Goal: Task Accomplishment & Management: Manage account settings

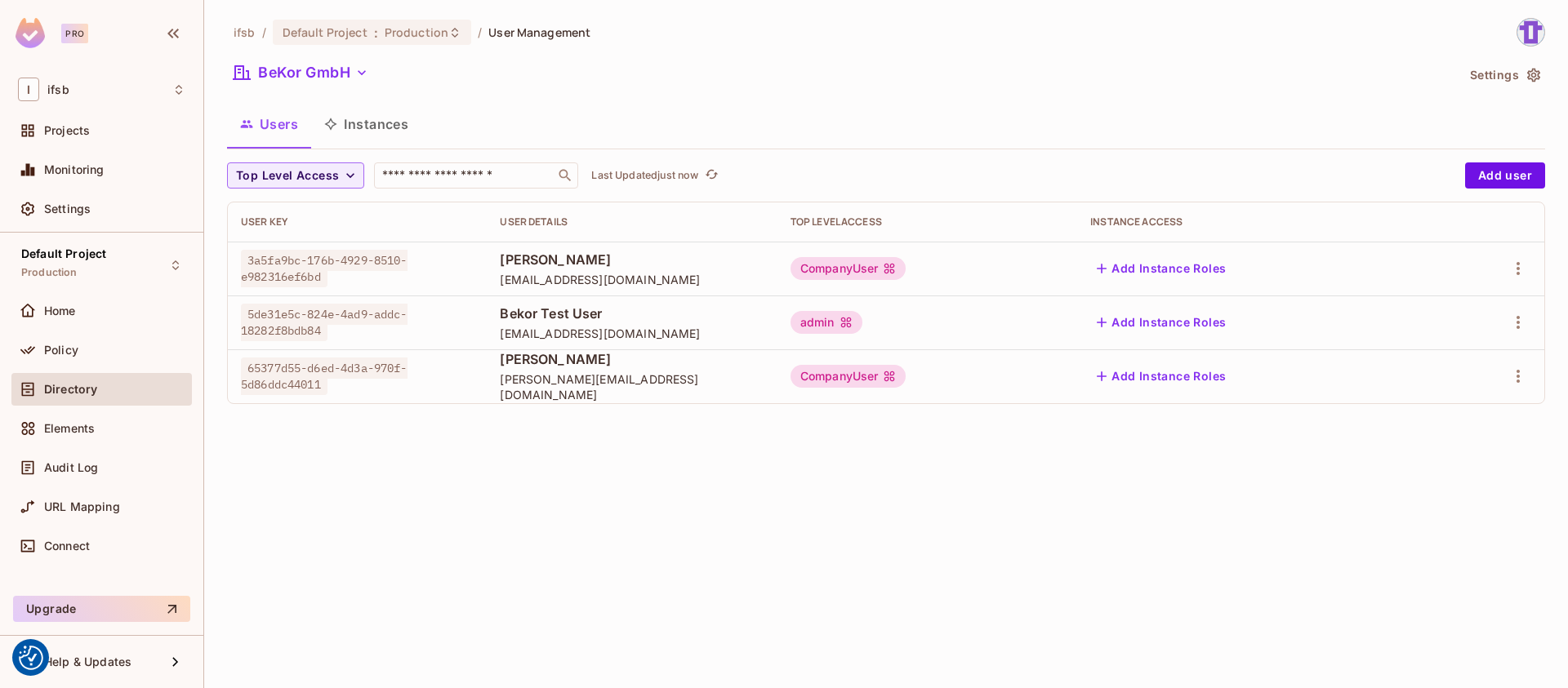
click at [893, 483] on div "ifsb / Default Project : Production / User Management BeKor GmbH Settings Users…" at bounding box center [886, 344] width 1364 height 688
click at [564, 488] on div "ifsb / Default Project : Production / User Management BeKor GmbH Settings Users…" at bounding box center [886, 344] width 1364 height 688
click at [544, 429] on div "ifsb / Default Project : Production / User Management BeKor GmbH Settings Users…" at bounding box center [886, 344] width 1364 height 688
click at [526, 275] on span "[EMAIL_ADDRESS][DOMAIN_NAME]" at bounding box center [631, 280] width 264 height 15
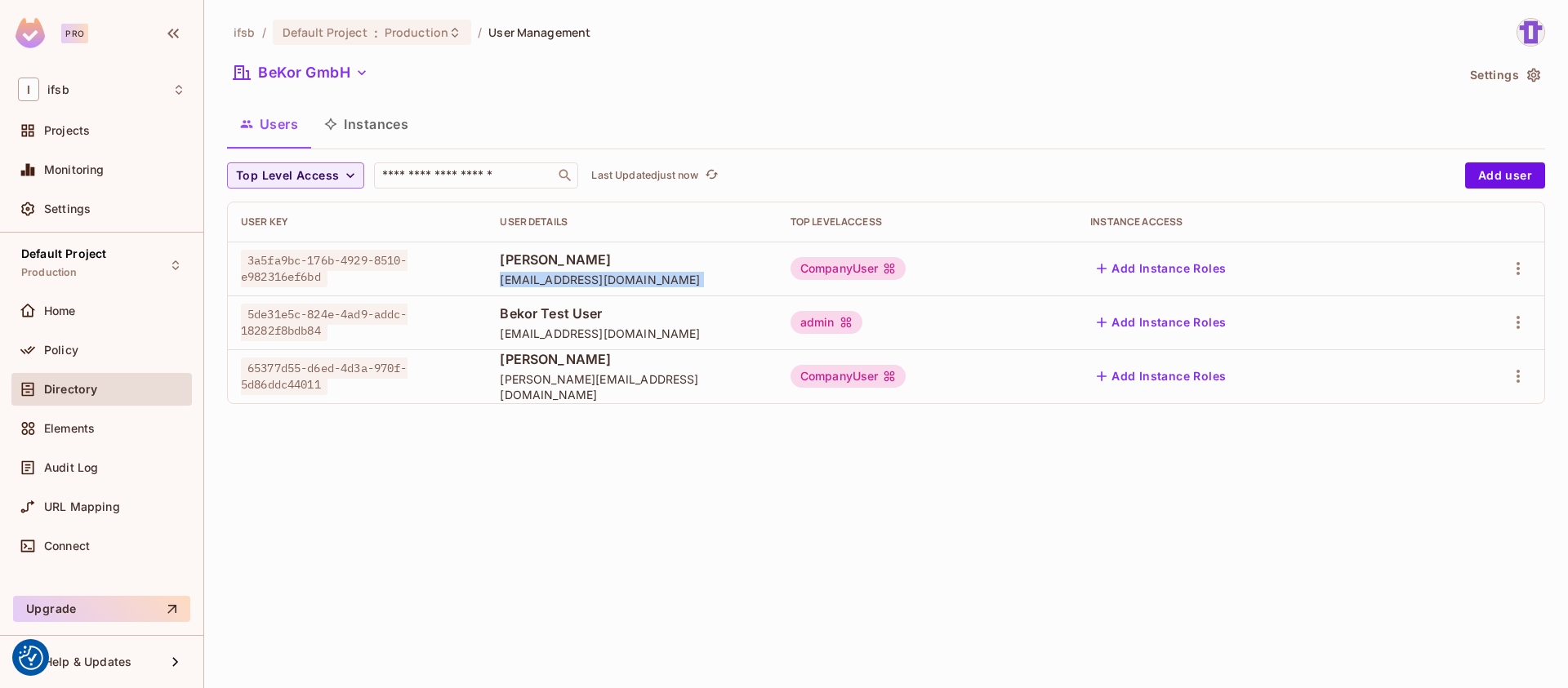
click at [526, 275] on span "[EMAIL_ADDRESS][DOMAIN_NAME]" at bounding box center [631, 280] width 264 height 15
copy span "[EMAIL_ADDRESS][DOMAIN_NAME]"
click at [582, 392] on span "t.leisinger@bekor.net" at bounding box center [631, 387] width 264 height 31
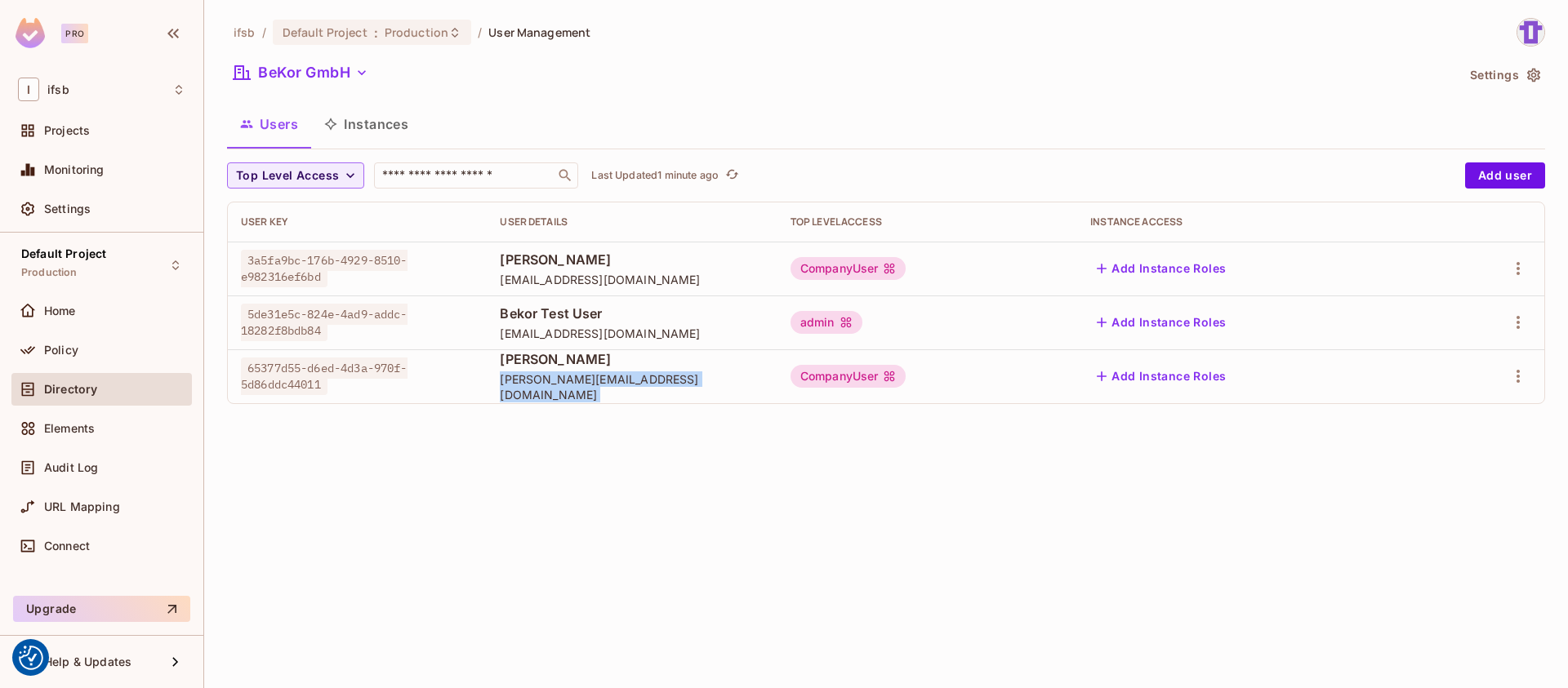
copy span "t.leisinger@bekor.net"
click at [448, 571] on div "ifsb / Default Project : Production / User Management BeKor GmbH Settings Users…" at bounding box center [886, 344] width 1364 height 688
click at [599, 550] on div "ifsb / Default Project : Production / User Management BeKor GmbH Settings Users…" at bounding box center [886, 344] width 1364 height 688
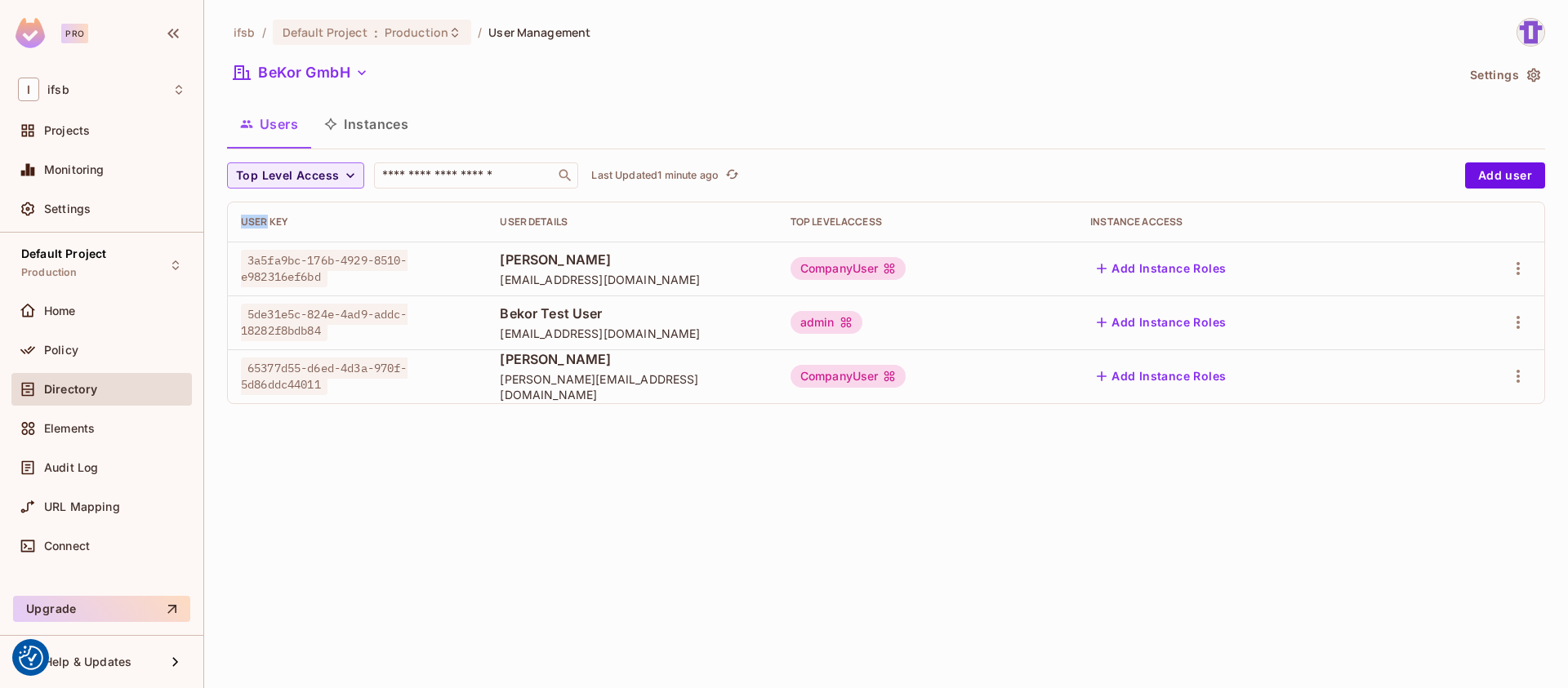
click at [599, 550] on div "ifsb / Default Project : Production / User Management BeKor GmbH Settings Users…" at bounding box center [886, 344] width 1364 height 688
click at [696, 553] on div "ifsb / Default Project : Production / User Management BeKor GmbH Settings Users…" at bounding box center [886, 344] width 1364 height 688
click at [829, 273] on div "CompanyUser" at bounding box center [849, 269] width 116 height 23
click at [863, 274] on div "CompanyUser" at bounding box center [849, 269] width 116 height 23
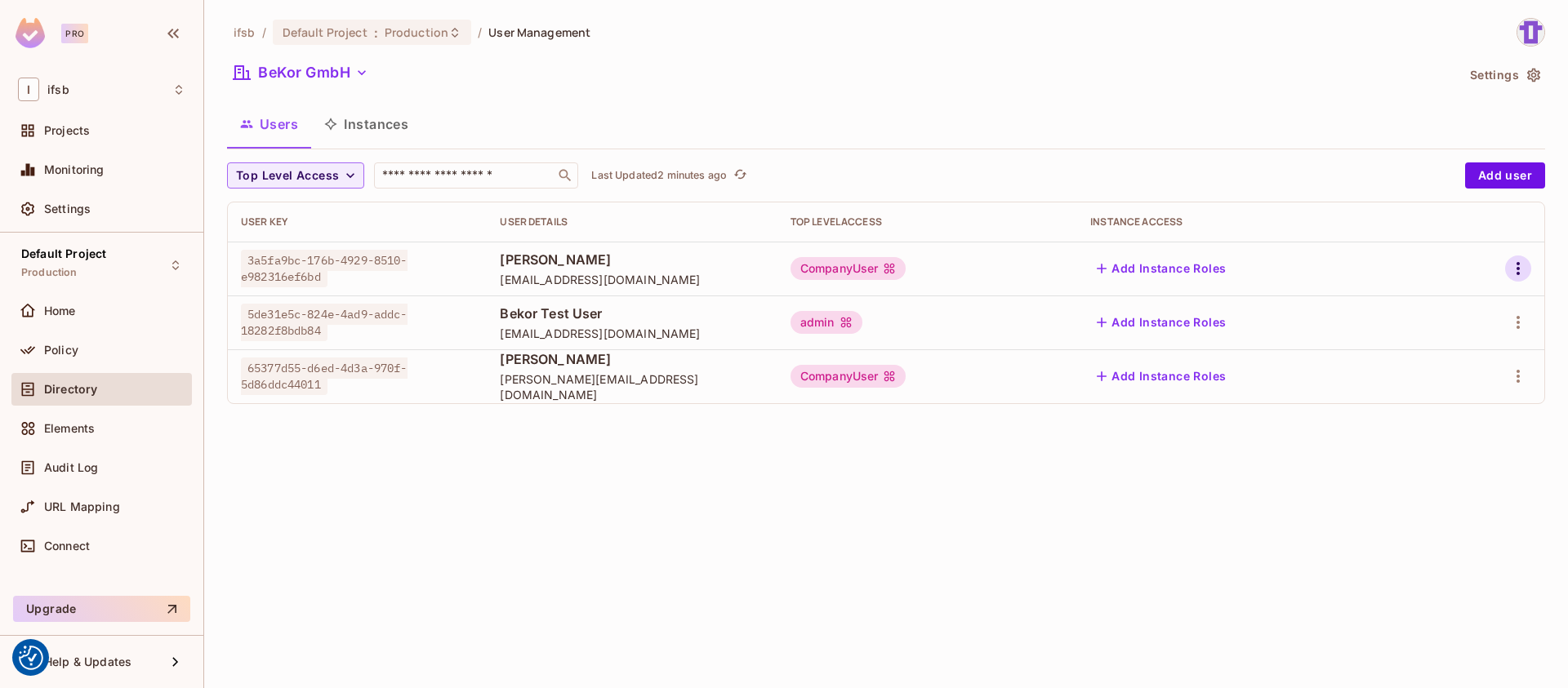
click at [1528, 262] on button "button" at bounding box center [1518, 268] width 26 height 26
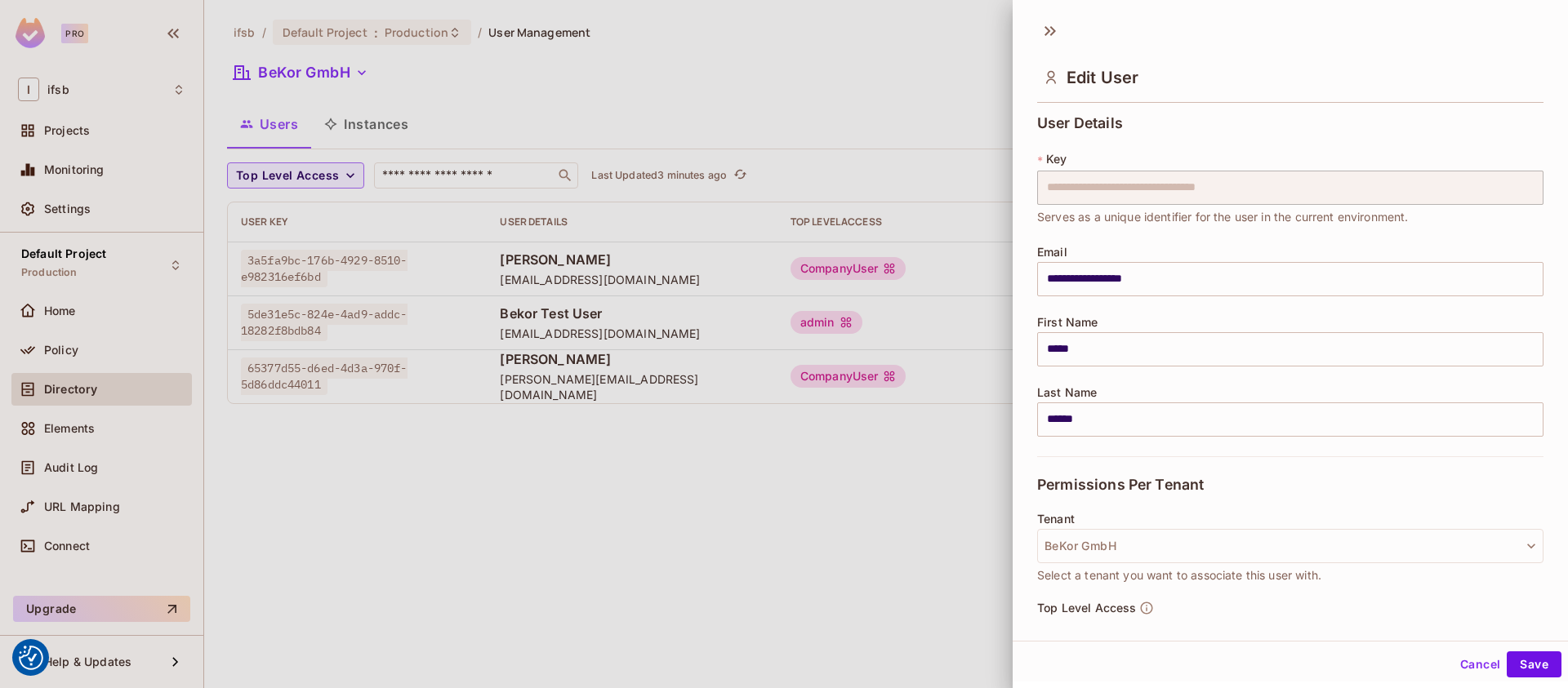
scroll to position [181, 0]
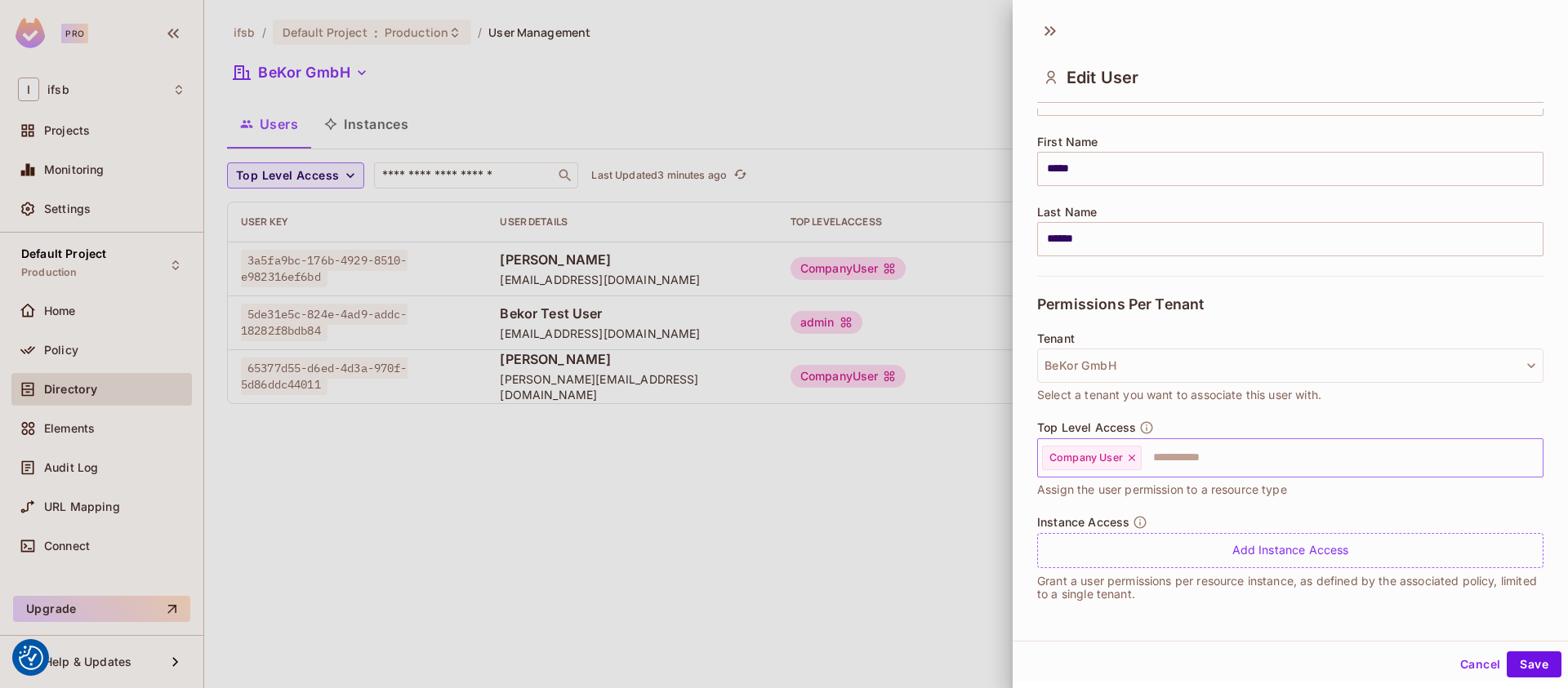
click at [1125, 456] on div "Company User" at bounding box center [1092, 458] width 100 height 24
click at [1148, 459] on input "text" at bounding box center [1328, 459] width 369 height 33
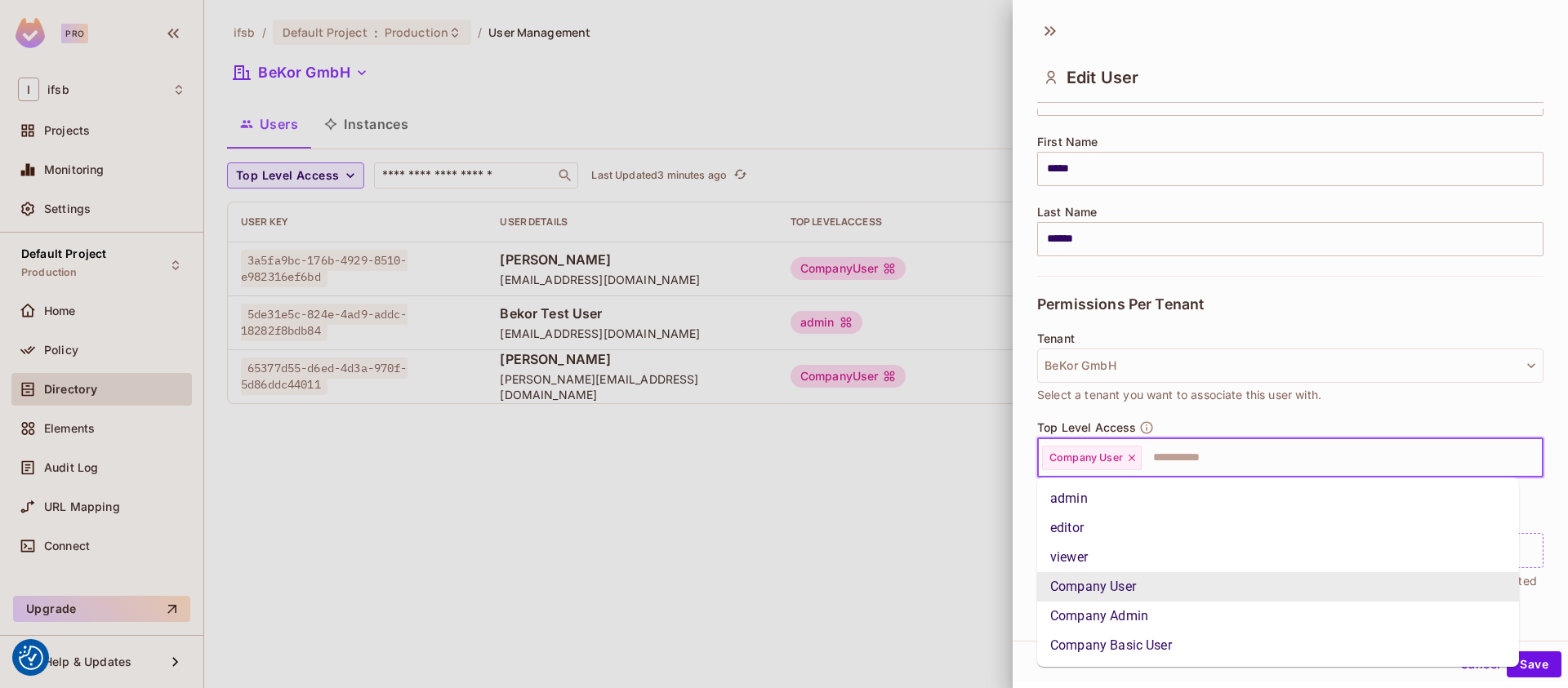
click at [1134, 460] on icon at bounding box center [1132, 459] width 12 height 12
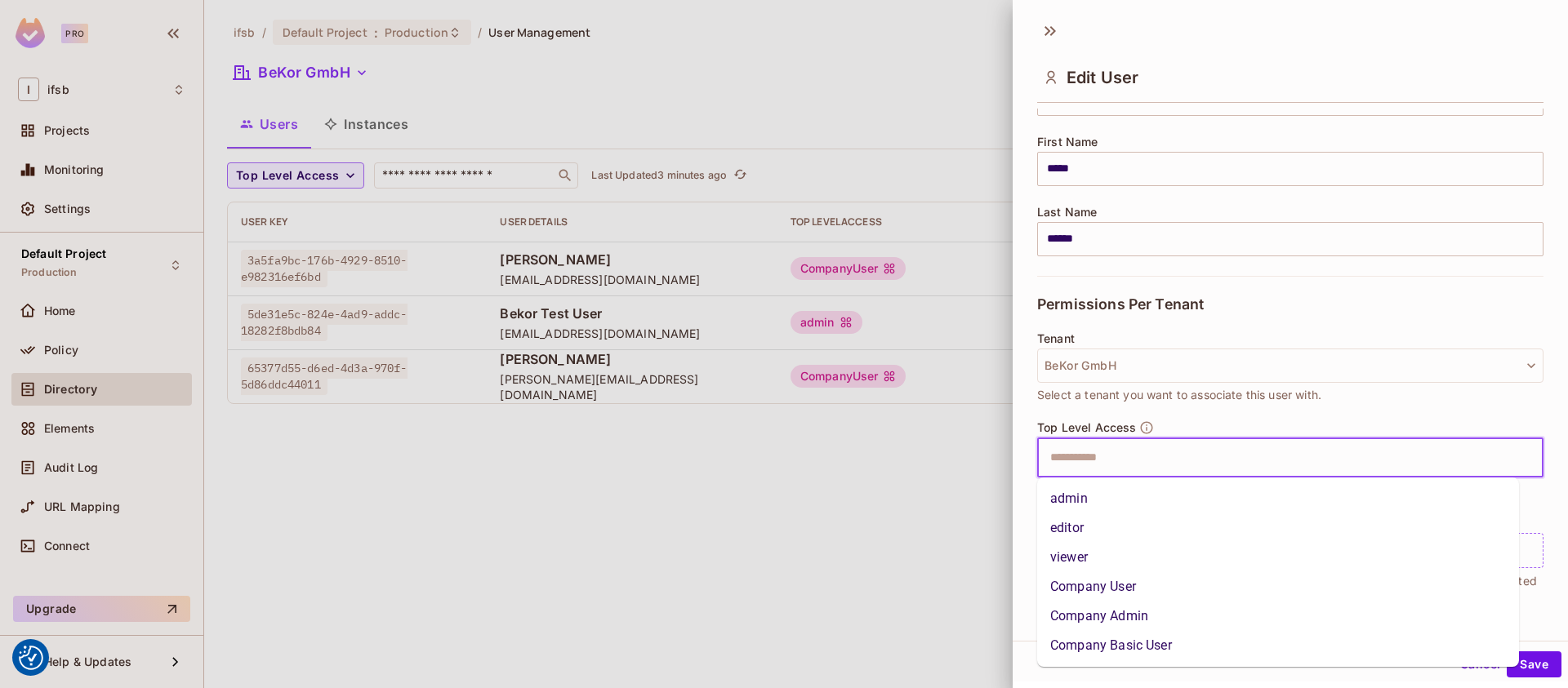
click at [1112, 458] on input "text" at bounding box center [1276, 459] width 471 height 33
click at [1107, 471] on input "text" at bounding box center [1276, 459] width 471 height 33
click at [1093, 613] on li "Company Admin" at bounding box center [1279, 616] width 482 height 29
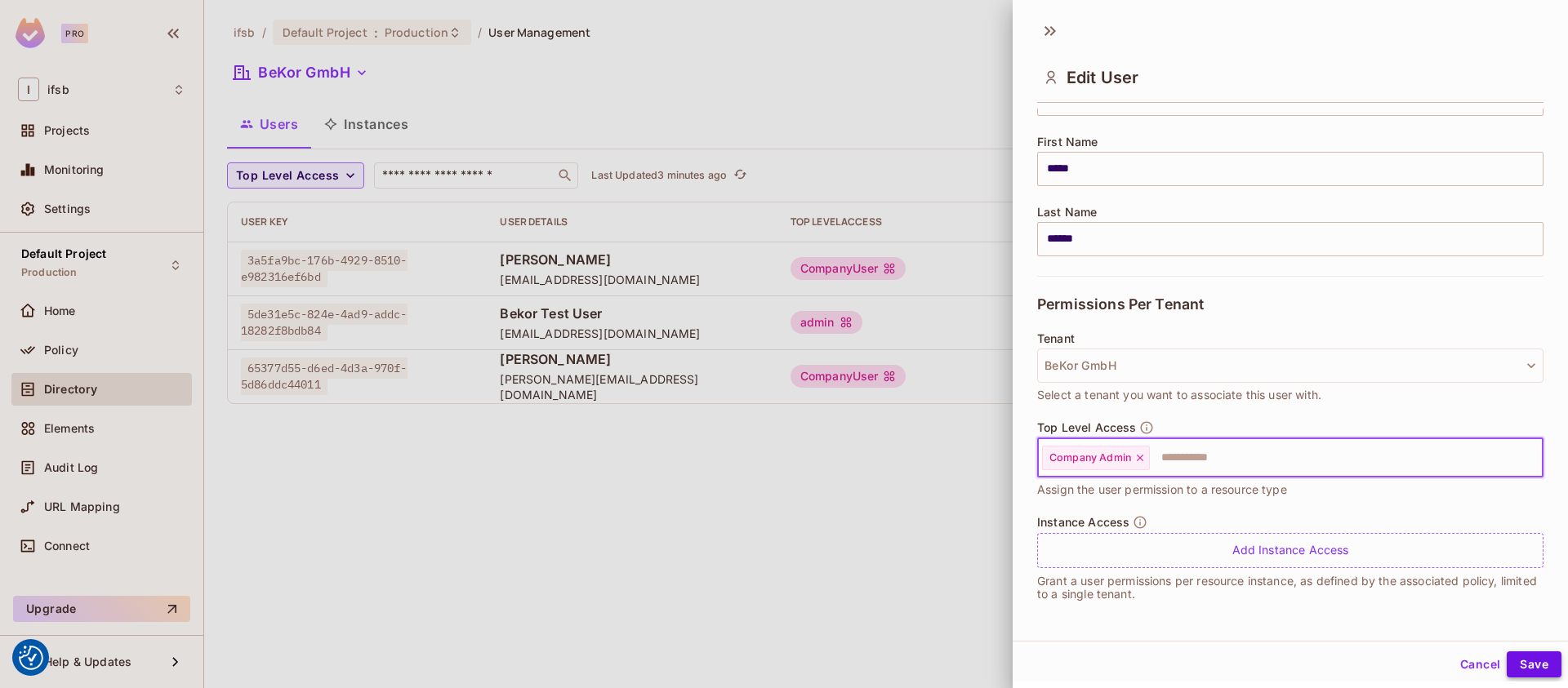
click at [1538, 666] on button "Save" at bounding box center [1534, 664] width 55 height 26
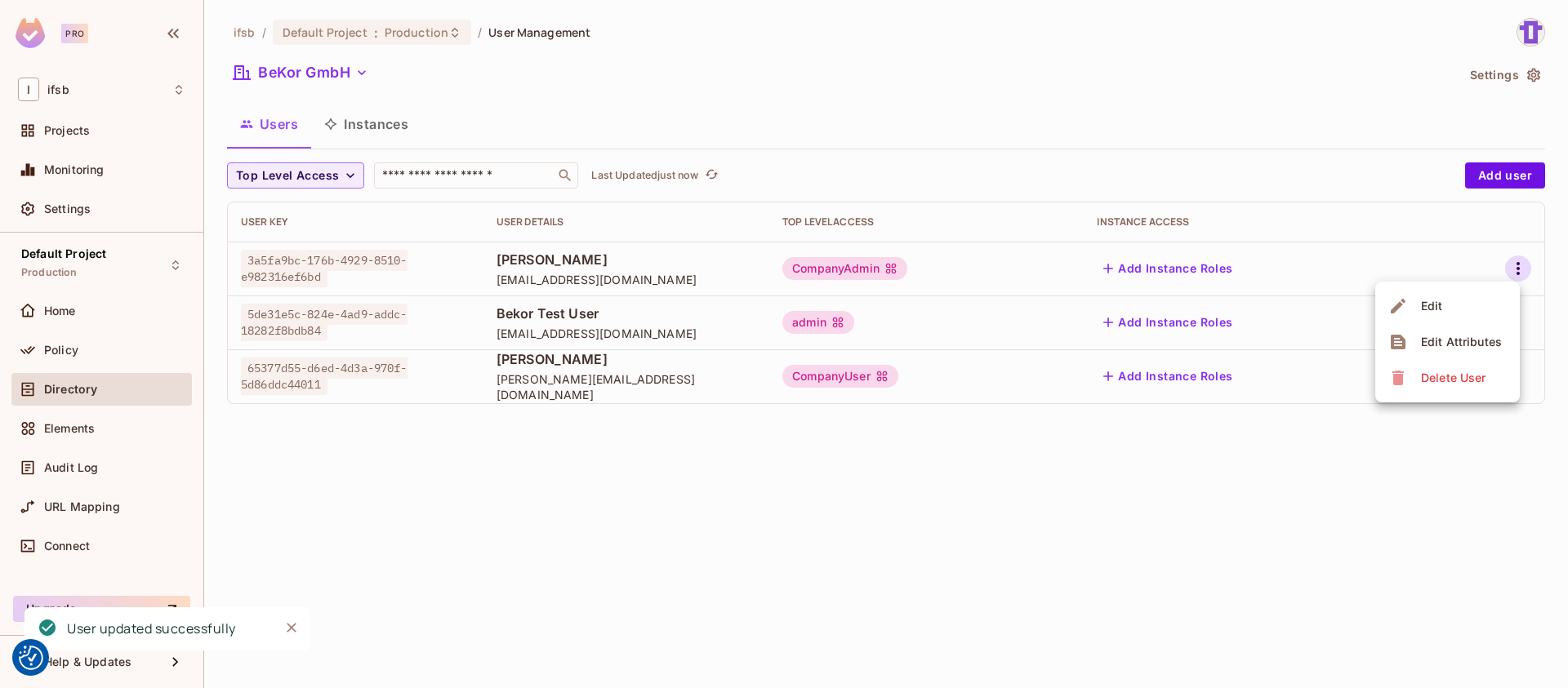
click at [836, 376] on div at bounding box center [784, 344] width 1568 height 688
click at [1496, 378] on div at bounding box center [1490, 376] width 83 height 26
click at [1511, 378] on icon "button" at bounding box center [1519, 376] width 19 height 19
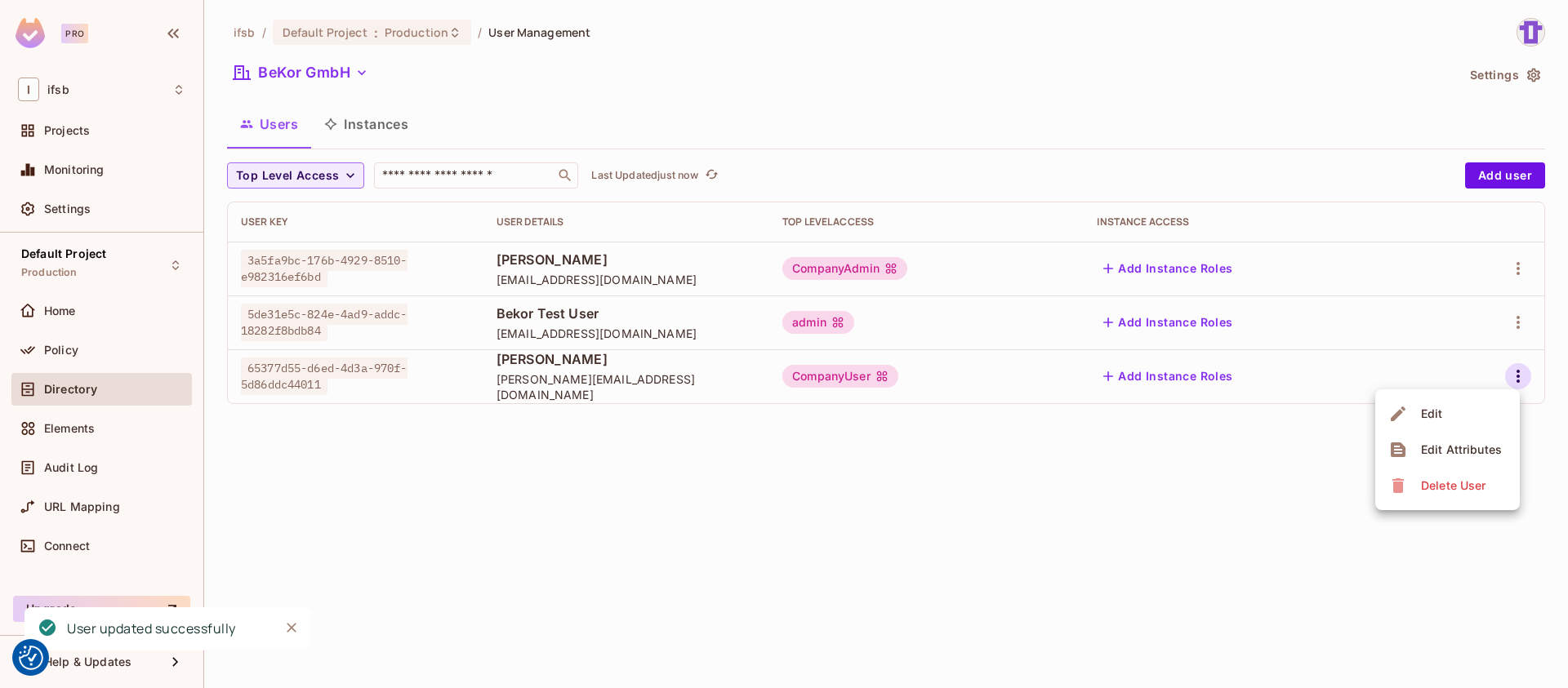
click at [1441, 422] on span "Edit" at bounding box center [1432, 413] width 32 height 26
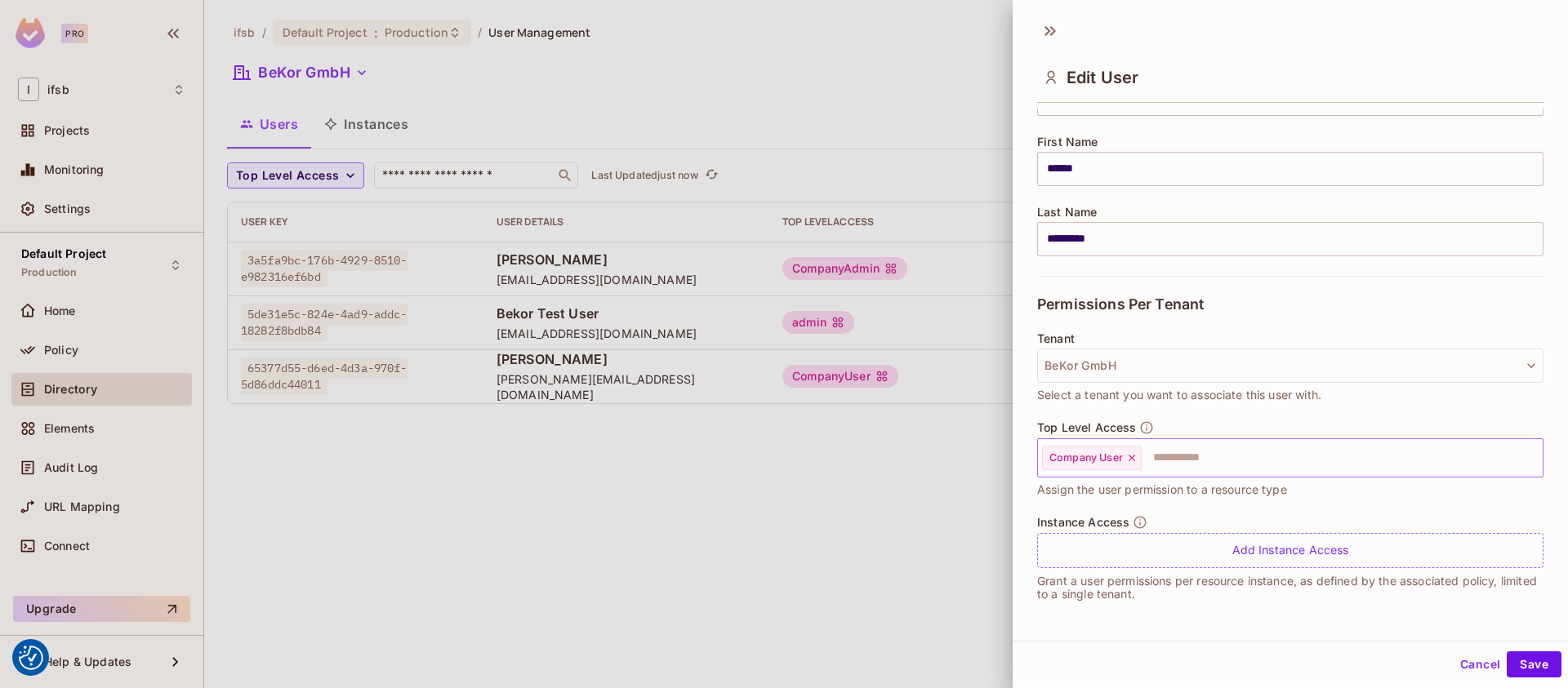
click at [1100, 464] on span "Company User" at bounding box center [1086, 459] width 74 height 14
click at [1134, 461] on icon at bounding box center [1131, 458] width 7 height 7
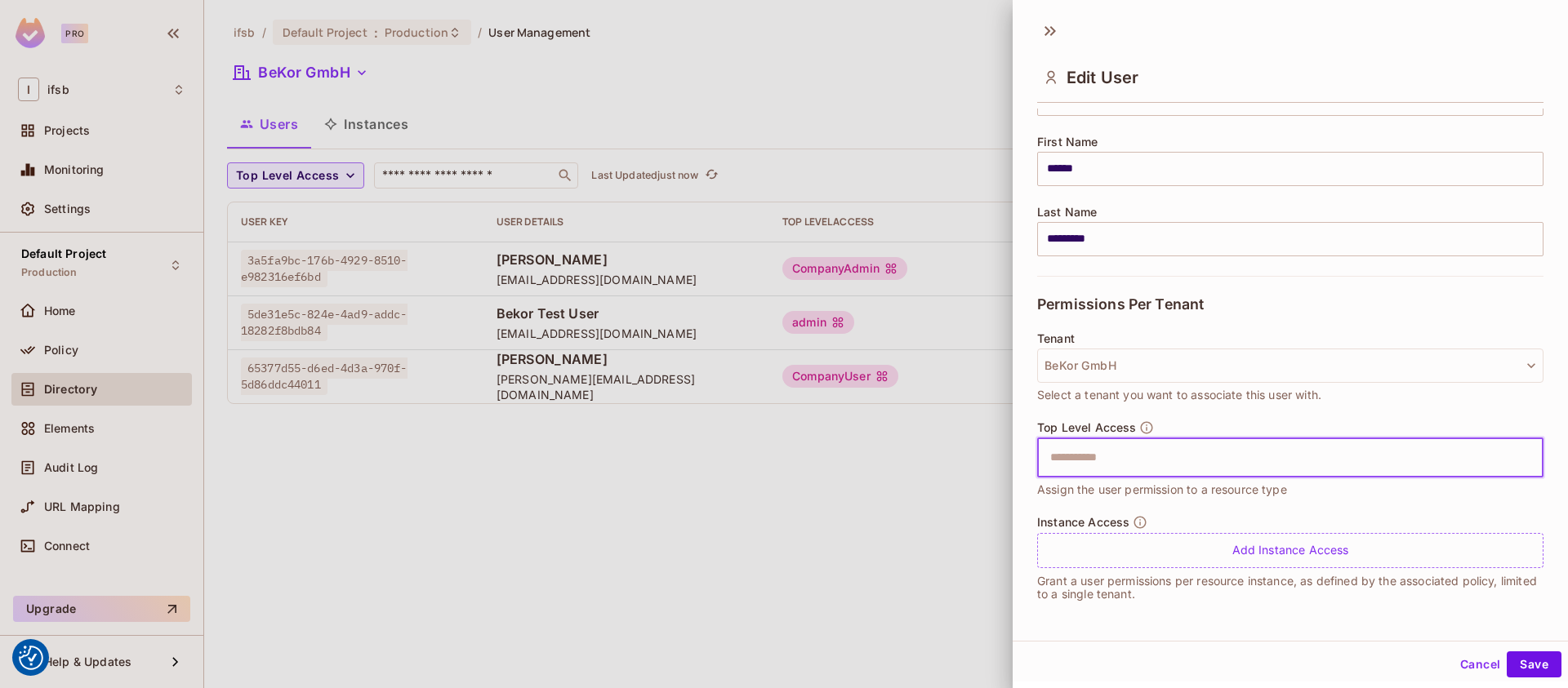
click at [1120, 462] on input "text" at bounding box center [1276, 459] width 471 height 33
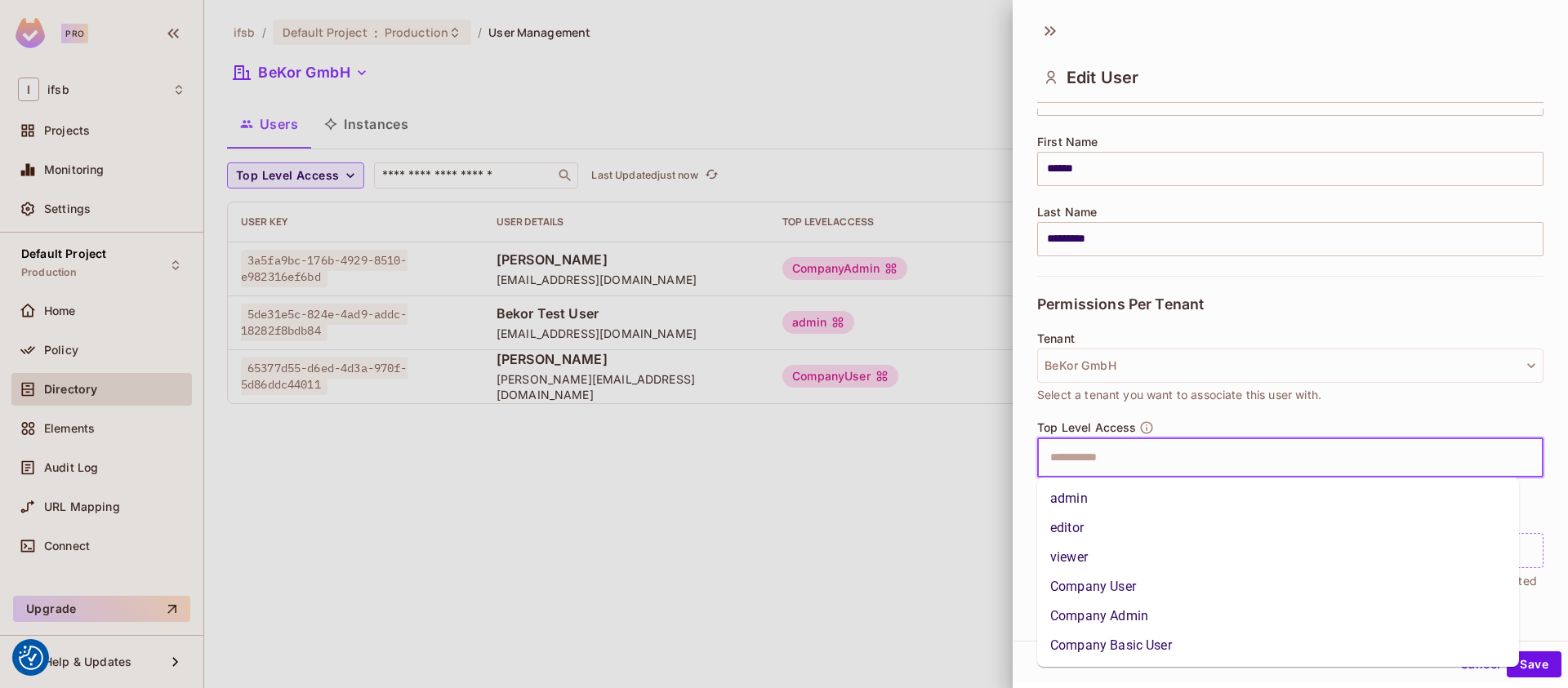
click at [1111, 620] on li "Company Admin" at bounding box center [1279, 616] width 482 height 29
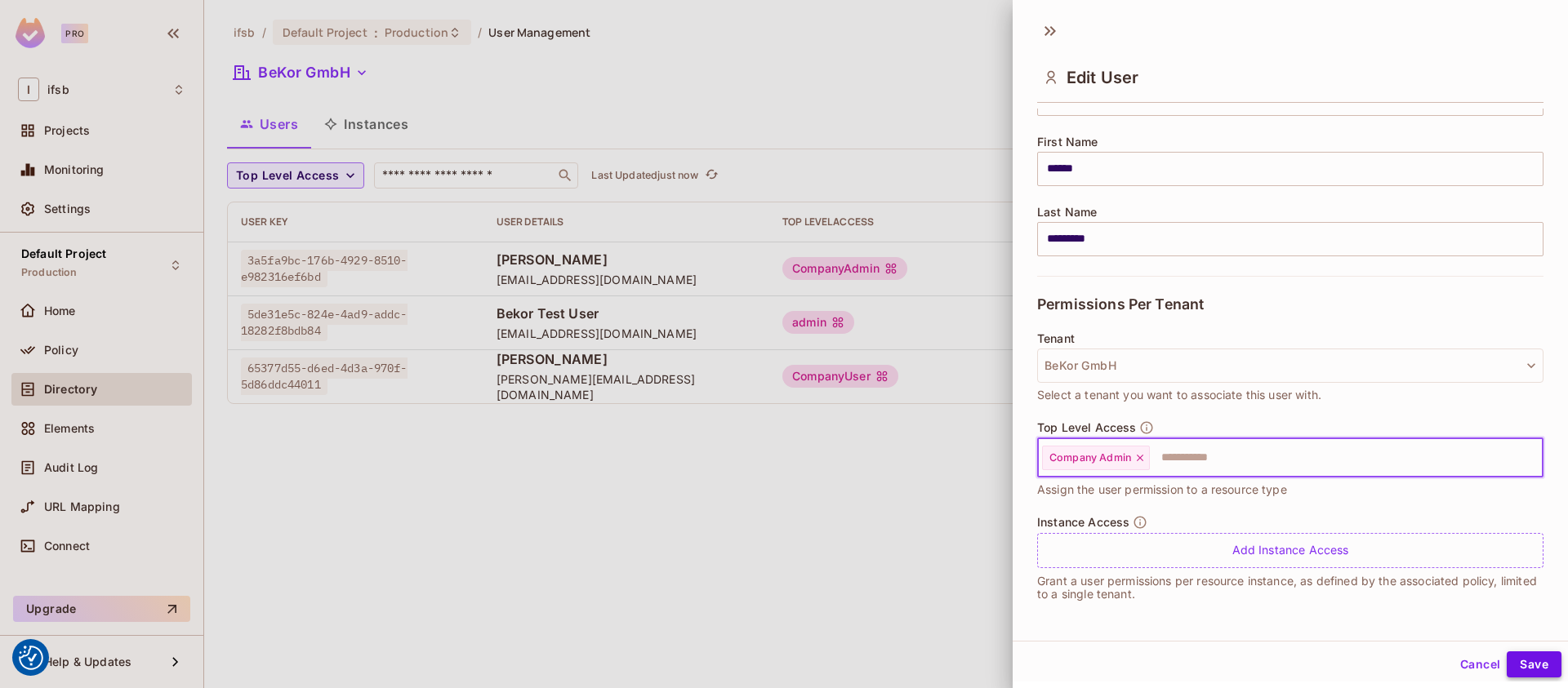
click at [1521, 655] on button "Save" at bounding box center [1534, 664] width 55 height 26
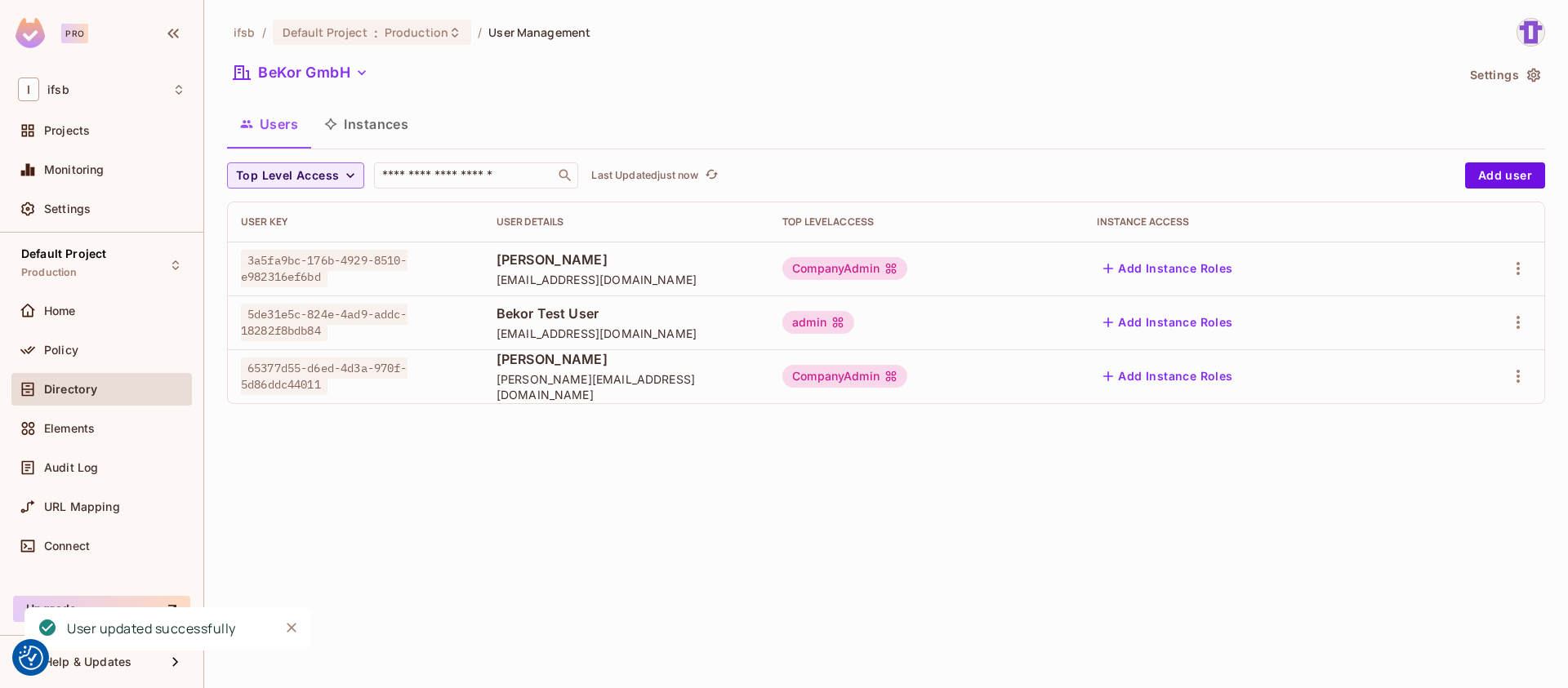
click at [792, 510] on div "ifsb / Default Project : Production / User Management BeKor GmbH Settings Users…" at bounding box center [886, 344] width 1364 height 688
